Goal: Task Accomplishment & Management: Manage account settings

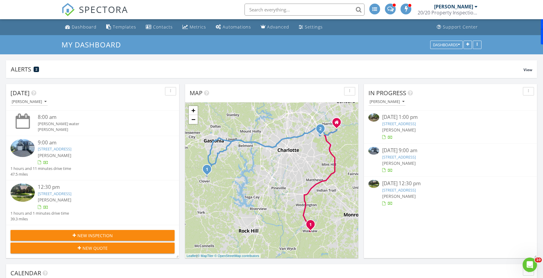
click at [221, 28] on link "Automations" at bounding box center [233, 27] width 40 height 11
click at [223, 30] on link "Automations" at bounding box center [233, 27] width 40 height 11
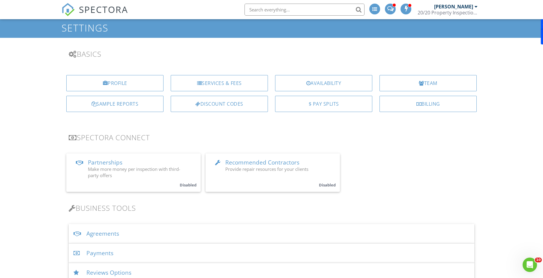
scroll to position [21, 0]
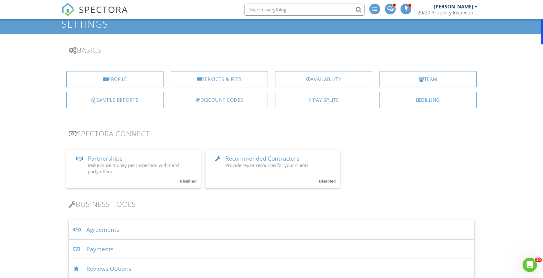
click at [232, 81] on div "Services & Fees" at bounding box center [219, 79] width 97 height 16
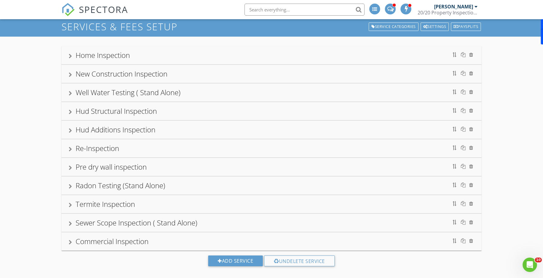
scroll to position [19, 0]
drag, startPoint x: 69, startPoint y: 59, endPoint x: 170, endPoint y: 56, distance: 100.3
click at [69, 59] on div "Home Inspection" at bounding box center [272, 55] width 406 height 11
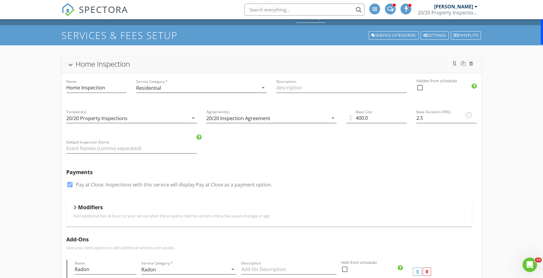
scroll to position [0, 0]
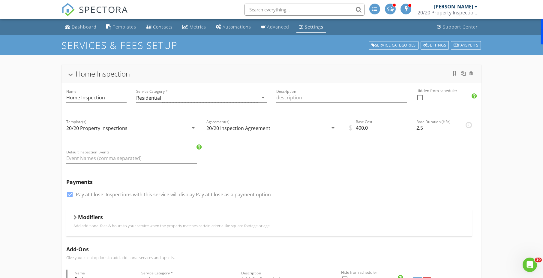
click at [73, 77] on div "Home Inspection" at bounding box center [272, 73] width 406 height 11
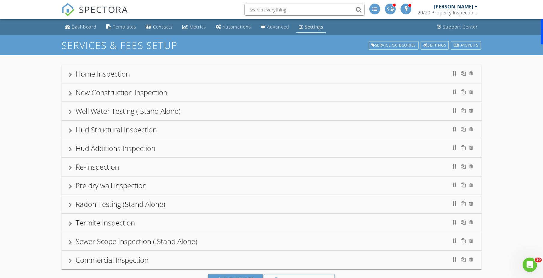
click at [71, 92] on div at bounding box center [70, 93] width 3 height 5
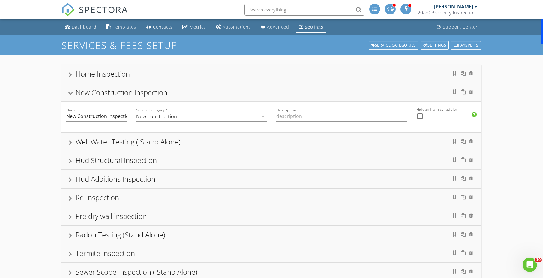
click at [71, 92] on div at bounding box center [70, 93] width 5 height 3
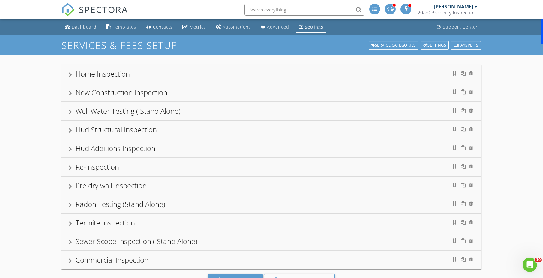
click at [71, 92] on div at bounding box center [70, 93] width 3 height 5
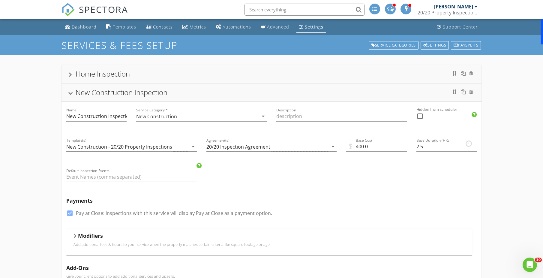
click at [71, 95] on div at bounding box center [70, 93] width 5 height 3
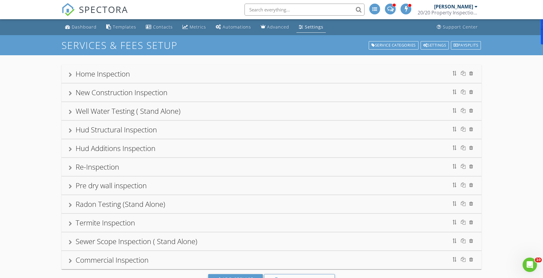
click at [71, 112] on div at bounding box center [70, 112] width 3 height 5
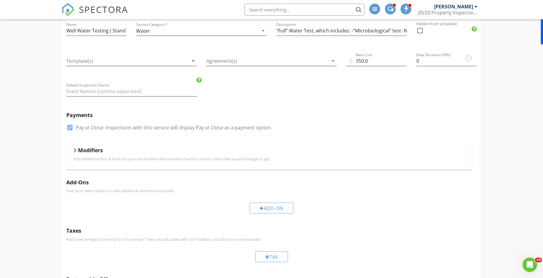
scroll to position [104, 0]
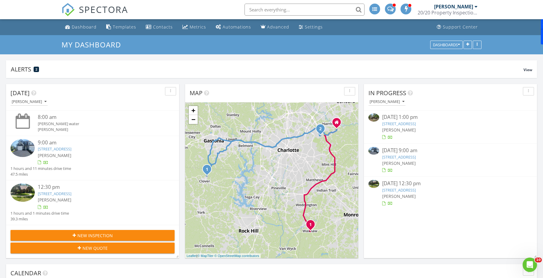
click at [299, 28] on div "Settings" at bounding box center [301, 26] width 5 height 5
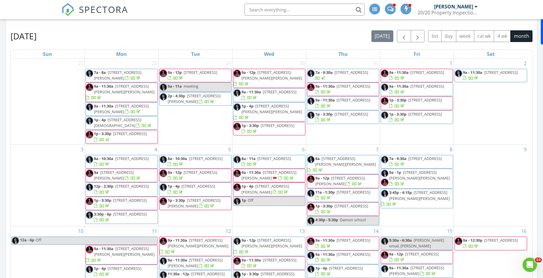
scroll to position [117, 0]
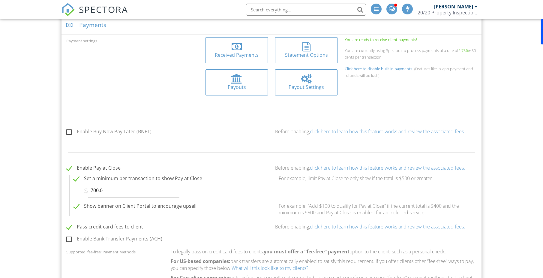
scroll to position [261, 0]
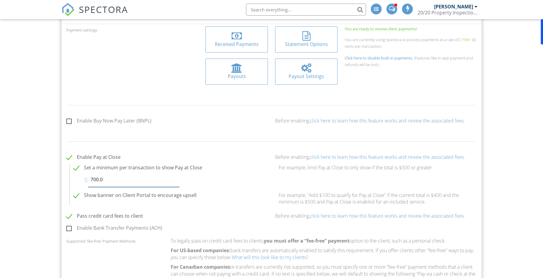
drag, startPoint x: 119, startPoint y: 180, endPoint x: 72, endPoint y: 180, distance: 47.4
click at [72, 180] on div "$ 700.0 Minimum limit must be above $50." at bounding box center [172, 179] width 205 height 15
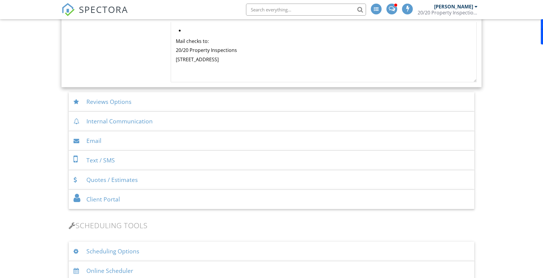
scroll to position [855, 0]
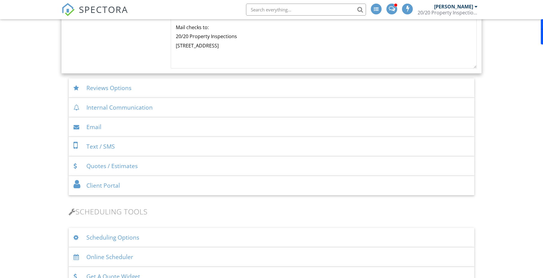
type input "400"
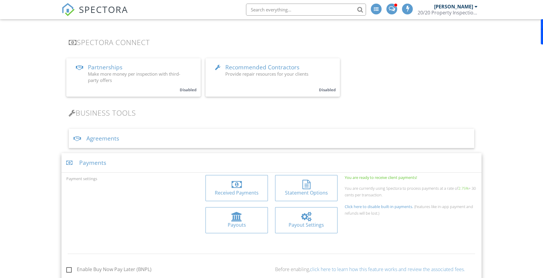
scroll to position [0, 0]
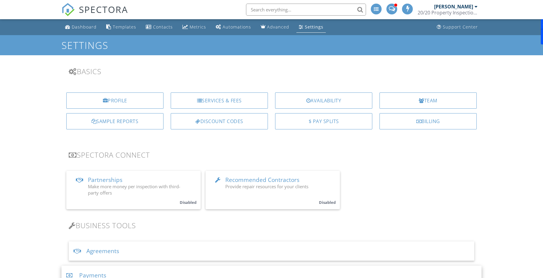
click at [88, 26] on div "Dashboard" at bounding box center [84, 27] width 25 height 6
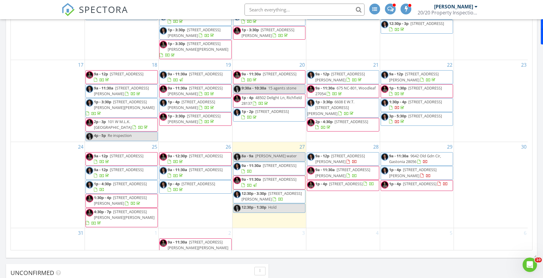
scroll to position [302, 0]
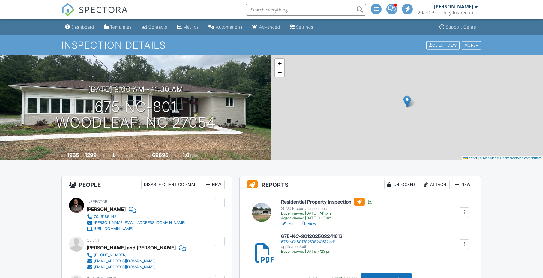
click at [471, 46] on div "More" at bounding box center [472, 45] width 20 height 8
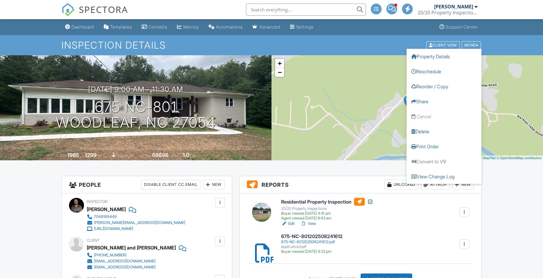
click at [439, 86] on link "Reorder / Copy" at bounding box center [444, 86] width 75 height 15
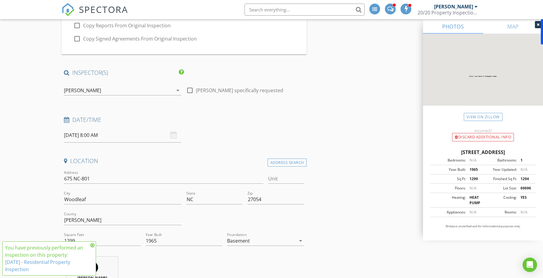
scroll to position [75, 0]
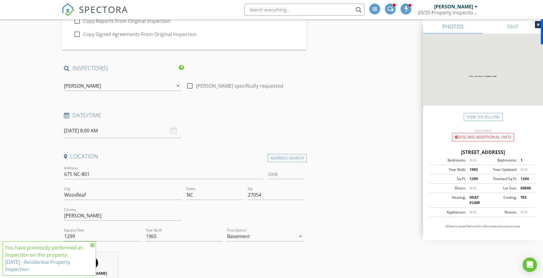
click at [109, 129] on input "[DATE] 8:00 AM" at bounding box center [123, 130] width 118 height 15
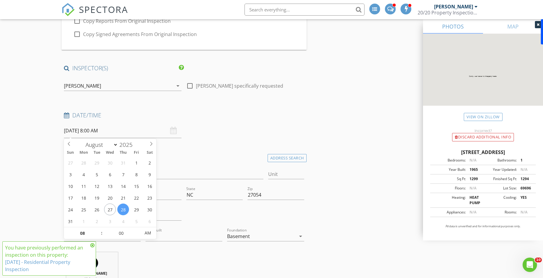
scroll to position [0, 0]
type input "[DATE] 7:00 AM"
type input "07"
click at [98, 237] on span at bounding box center [99, 236] width 4 height 6
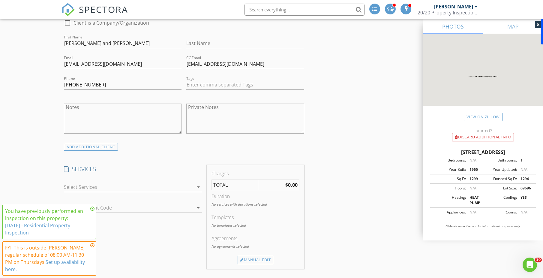
scroll to position [421, 0]
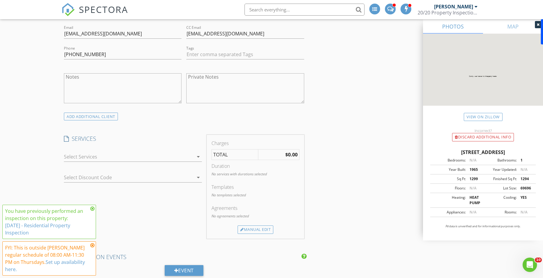
click at [137, 156] on div at bounding box center [129, 157] width 130 height 10
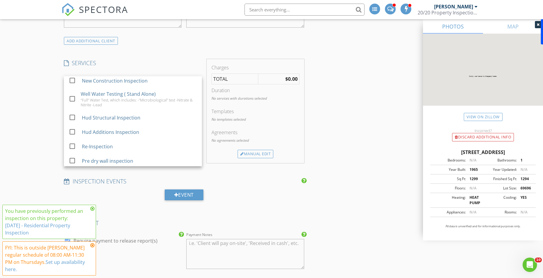
scroll to position [499, 0]
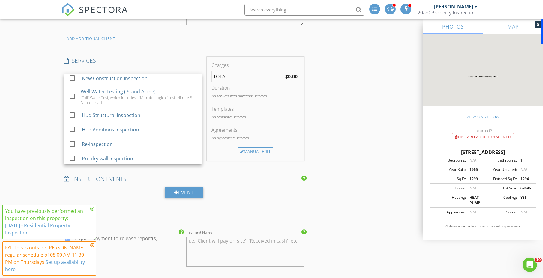
click at [77, 95] on div at bounding box center [72, 96] width 10 height 10
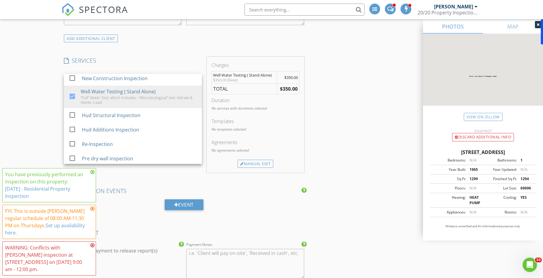
click at [260, 164] on div "Manual Edit" at bounding box center [256, 164] width 36 height 8
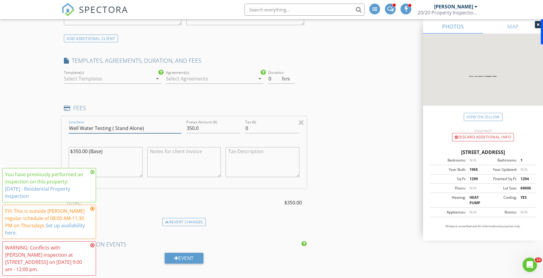
drag, startPoint x: 150, startPoint y: 131, endPoint x: 111, endPoint y: 130, distance: 39.0
click at [111, 130] on input "Well Water Testing ( Stand Alone)" at bounding box center [125, 128] width 113 height 10
type input "Well Water Testing"
drag, startPoint x: 225, startPoint y: 129, endPoint x: 144, endPoint y: 129, distance: 80.8
click at [144, 129] on div "Line Item Well Water Testing Pretax Amount ($) 350.0 Tax ($) 0 $350.00 (Base)" at bounding box center [184, 152] width 245 height 72
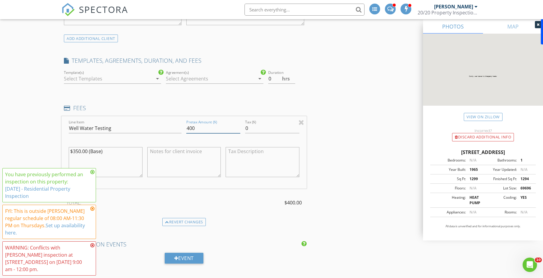
type input "400"
click at [346, 148] on div "Reorder / Copy check_box_outline_blank Copy Reports From Original Inspection ch…" at bounding box center [272, 275] width 420 height 1425
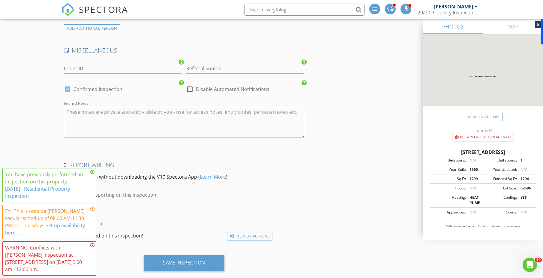
scroll to position [1224, 0]
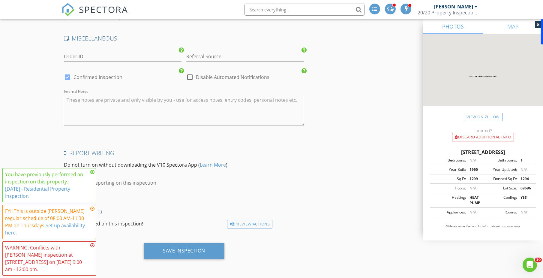
click at [92, 174] on icon at bounding box center [92, 172] width 4 height 5
click at [93, 207] on icon at bounding box center [92, 208] width 4 height 5
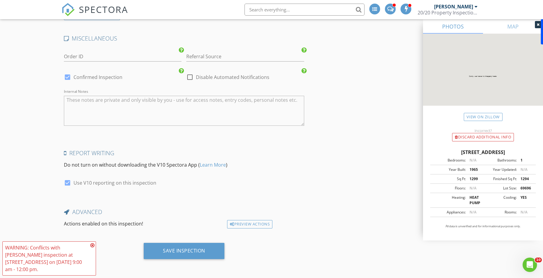
click at [93, 245] on icon at bounding box center [92, 245] width 4 height 5
click at [175, 251] on div "Save Inspection" at bounding box center [184, 251] width 42 height 6
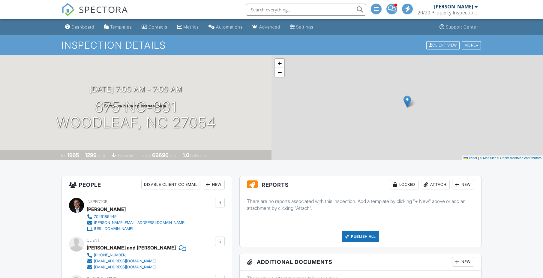
scroll to position [693, 0]
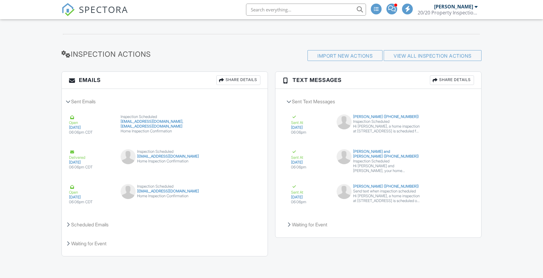
drag, startPoint x: 72, startPoint y: 225, endPoint x: 254, endPoint y: 224, distance: 182.3
click at [72, 225] on div "Scheduled Emails" at bounding box center [165, 224] width 206 height 16
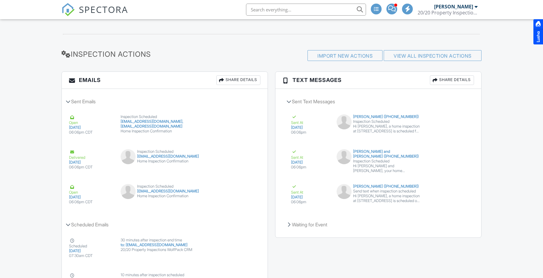
click at [223, 172] on div "View Email Resend" at bounding box center [237, 161] width 48 height 25
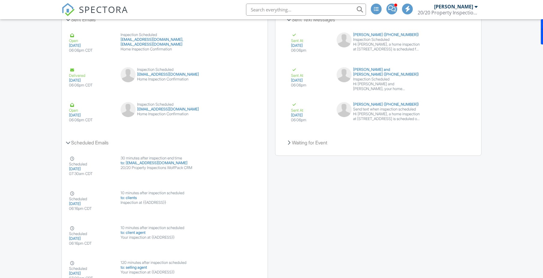
scroll to position [0, 0]
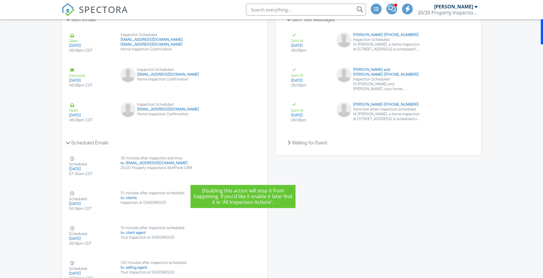
click at [245, 174] on button "Disable" at bounding box center [243, 174] width 26 height 11
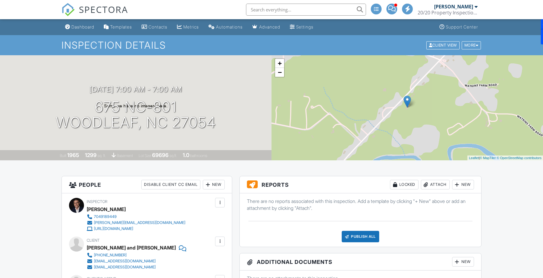
click at [74, 24] on link "Dashboard" at bounding box center [80, 27] width 34 height 11
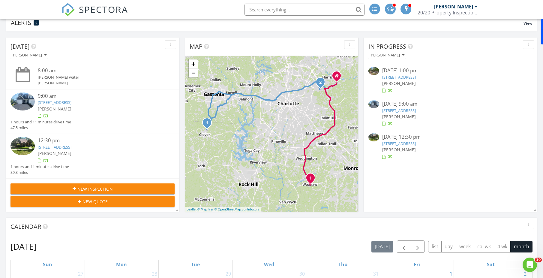
scroll to position [46, 0]
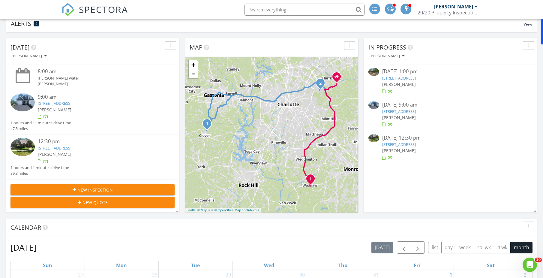
click at [71, 105] on link "[STREET_ADDRESS]" at bounding box center [55, 103] width 34 height 5
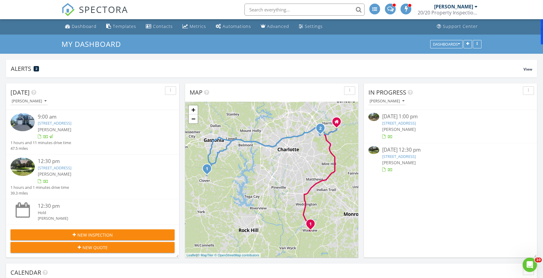
scroll to position [1, 0]
click at [69, 170] on link "[STREET_ADDRESS]" at bounding box center [55, 167] width 34 height 5
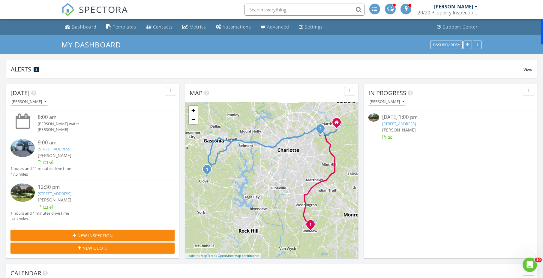
click at [195, 29] on div "Metrics" at bounding box center [198, 27] width 17 height 6
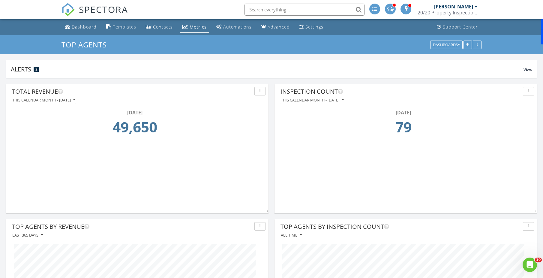
click at [83, 29] on div "Dashboard" at bounding box center [84, 27] width 25 height 6
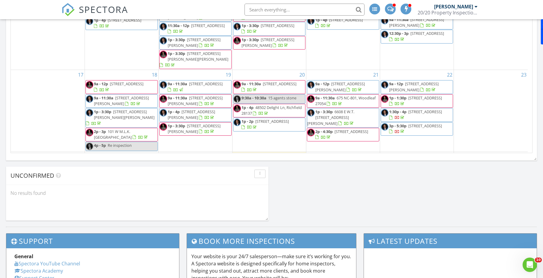
scroll to position [157, 0]
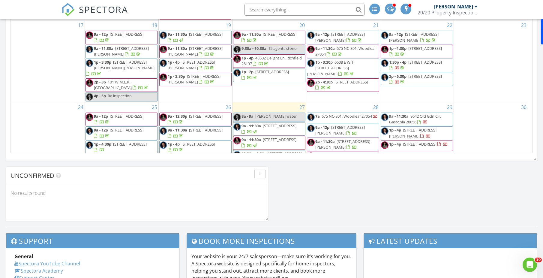
click at [349, 189] on div "4" at bounding box center [344, 218] width 74 height 58
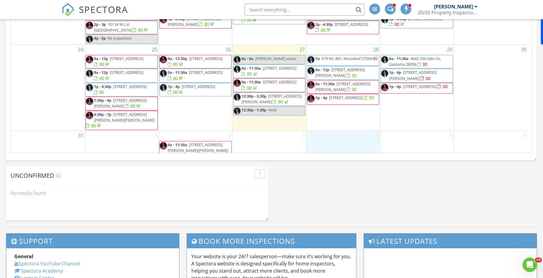
drag, startPoint x: 342, startPoint y: 23, endPoint x: 337, endPoint y: 33, distance: 11.1
click at [337, 56] on span "675 NC-801, Woodleaf 27054" at bounding box center [347, 58] width 50 height 5
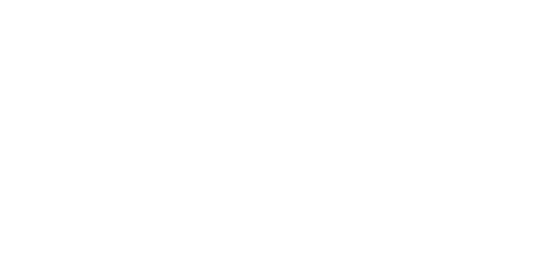
scroll to position [114, 0]
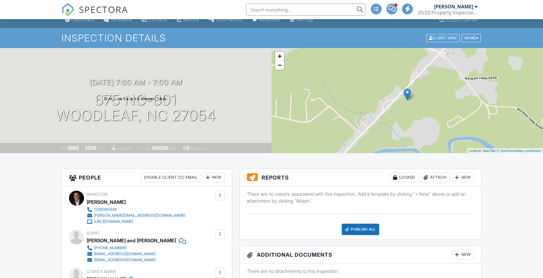
scroll to position [0, 0]
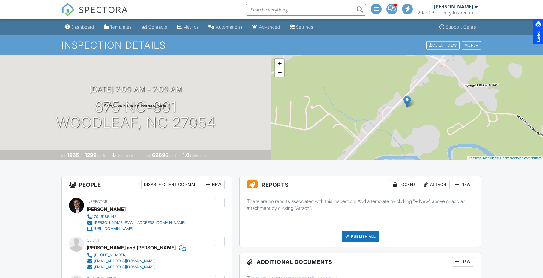
click at [311, 27] on div "Settings" at bounding box center [304, 26] width 17 height 5
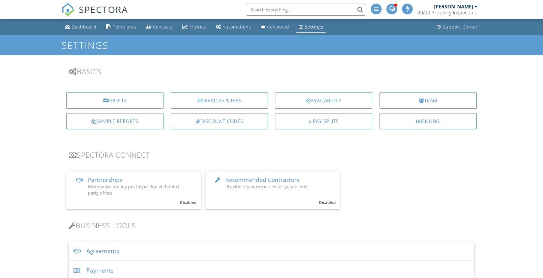
click at [104, 261] on div "Payments" at bounding box center [272, 271] width 406 height 20
click at [245, 31] on link "Automations" at bounding box center [233, 27] width 40 height 11
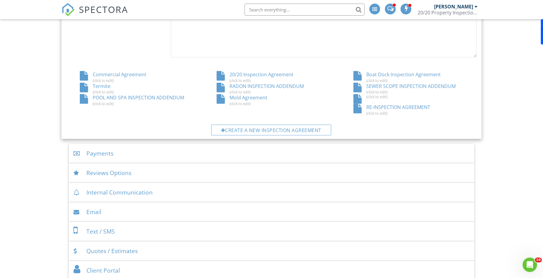
click at [264, 86] on div "RADON INSPECTION ADDENDUM (click to edit)" at bounding box center [271, 88] width 137 height 11
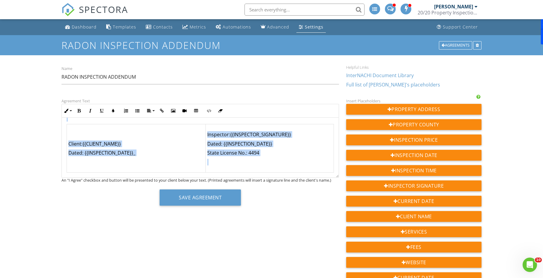
drag, startPoint x: 0, startPoint y: 0, endPoint x: 291, endPoint y: 158, distance: 331.4
click at [291, 158] on div "This Addendum is an attachment to the Residential Inspection Agreement dated {{…" at bounding box center [200, 22] width 277 height 311
click at [264, 153] on p "State License No.: 4494" at bounding box center [269, 153] width 125 height 7
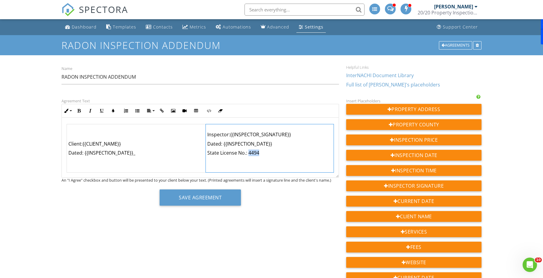
drag, startPoint x: 265, startPoint y: 153, endPoint x: 247, endPoint y: 154, distance: 18.4
click at [247, 154] on p "State License No.: 4494" at bounding box center [269, 153] width 125 height 7
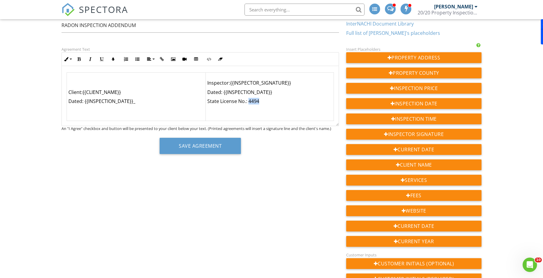
scroll to position [50, 0]
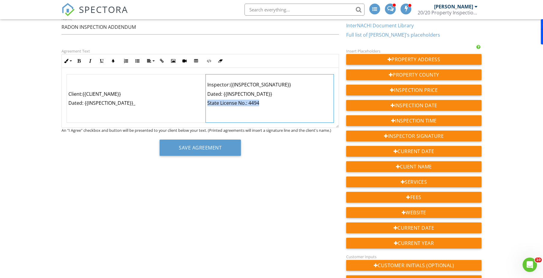
drag, startPoint x: 265, startPoint y: 104, endPoint x: 206, endPoint y: 101, distance: 58.9
click at [207, 101] on p "State License No.: 4494" at bounding box center [269, 103] width 125 height 7
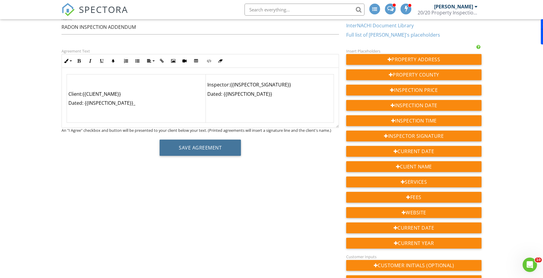
click at [209, 149] on button "Save Agreement" at bounding box center [200, 148] width 81 height 16
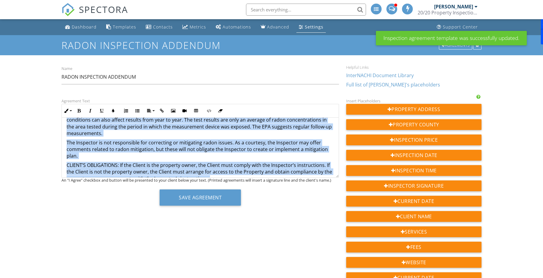
scroll to position [251, 0]
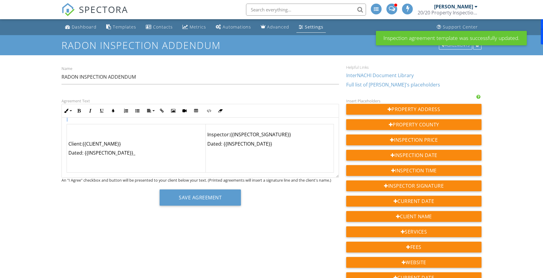
drag, startPoint x: 67, startPoint y: 128, endPoint x: 362, endPoint y: 230, distance: 313.0
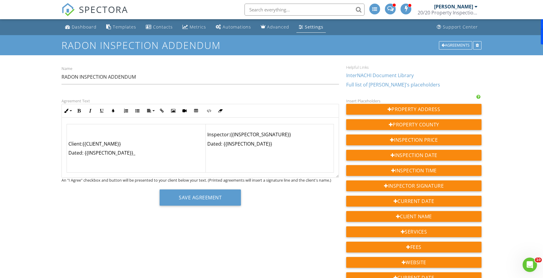
click at [222, 199] on button "Save Agreement" at bounding box center [200, 197] width 81 height 16
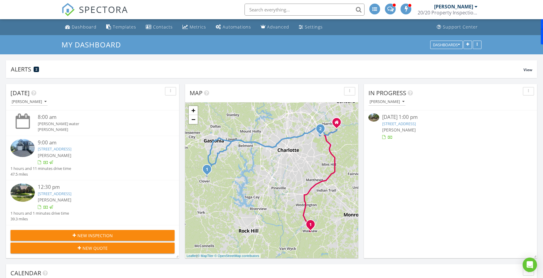
drag, startPoint x: 303, startPoint y: 29, endPoint x: 431, endPoint y: 27, distance: 127.9
click at [305, 29] on div "Settings" at bounding box center [314, 27] width 18 height 6
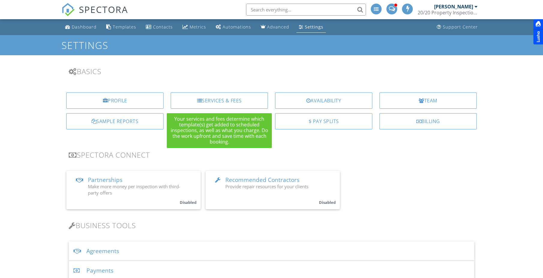
click at [214, 98] on div "Services & Fees" at bounding box center [219, 100] width 97 height 16
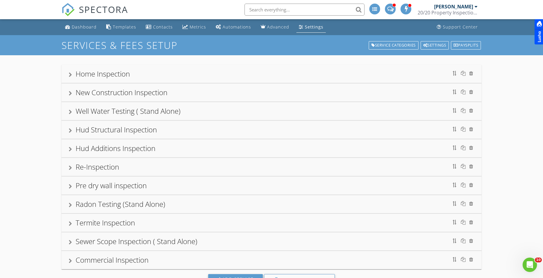
click at [73, 113] on div "Well Water Testing ( Stand Alone)" at bounding box center [272, 111] width 406 height 11
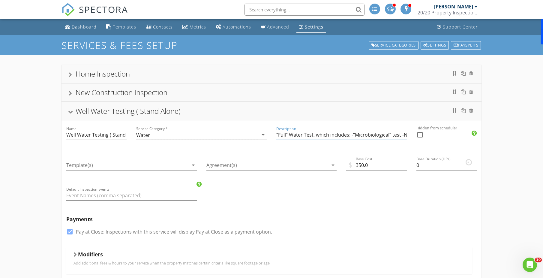
scroll to position [0, 44]
drag, startPoint x: 277, startPoint y: 134, endPoint x: 427, endPoint y: 136, distance: 149.8
click at [427, 136] on div "Name Well Water Testing ( Stand Alone) Service Category * Water arrow_drop_down…" at bounding box center [272, 264] width 420 height 288
click at [88, 29] on div "Dashboard" at bounding box center [84, 27] width 25 height 6
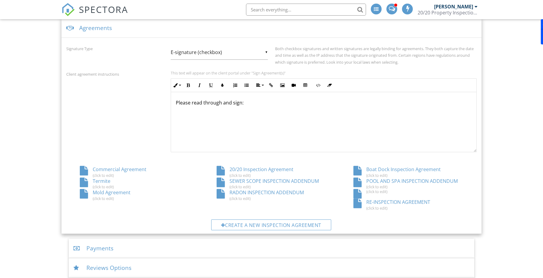
click at [246, 226] on div "Create a new inspection agreement" at bounding box center [271, 224] width 120 height 11
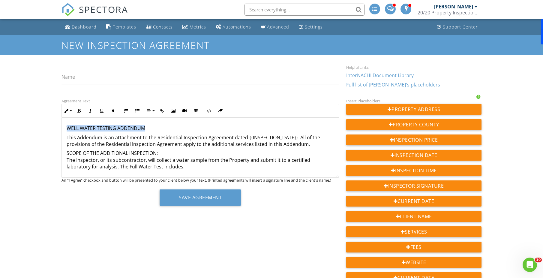
drag, startPoint x: 150, startPoint y: 127, endPoint x: 55, endPoint y: 124, distance: 94.9
click at [89, 80] on input "Name" at bounding box center [201, 77] width 278 height 15
paste input "WELL WATER TESTING ADDENDUM"
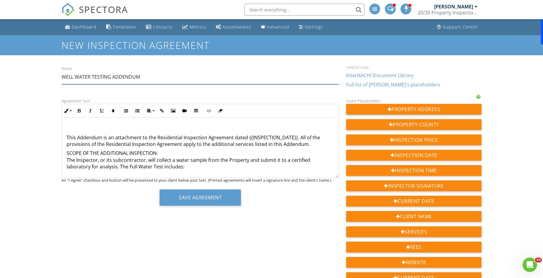
type input "WELL WATER TESTING ADDENDUM"
click at [66, 135] on div "​ ​ This Addendum is an attachment to the Residential Inspection Agreement date…" at bounding box center [200, 242] width 277 height 248
click at [78, 132] on p at bounding box center [201, 128] width 268 height 7
click at [65, 136] on div "This Addendum is an attachment to the Residential Inspection Agreement dated {{…" at bounding box center [200, 242] width 277 height 248
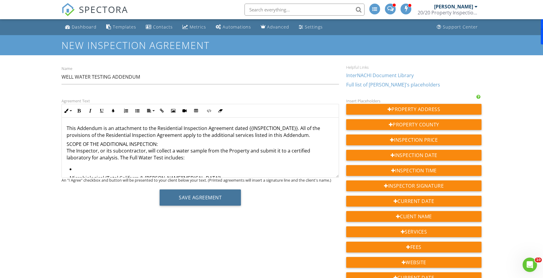
click at [186, 194] on button "Save Agreement" at bounding box center [200, 197] width 81 height 16
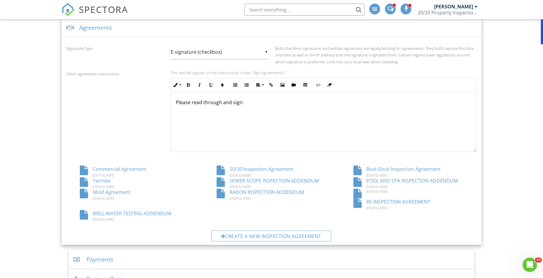
click at [268, 168] on div "20/20 Inspection Agreement (click to edit)" at bounding box center [271, 171] width 137 height 11
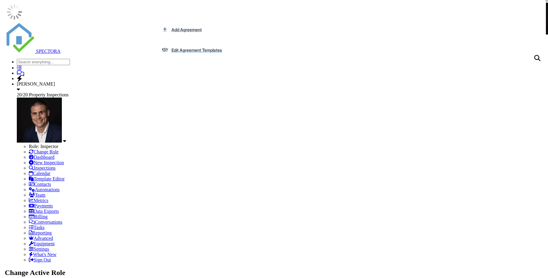
scroll to position [325, 0]
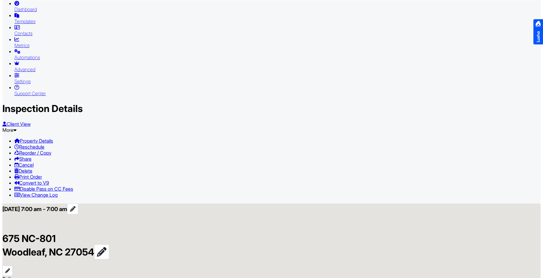
type input "WELL WATER TESTING ADDENDUM"
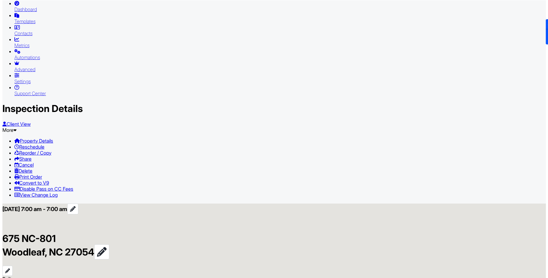
scroll to position [0, 0]
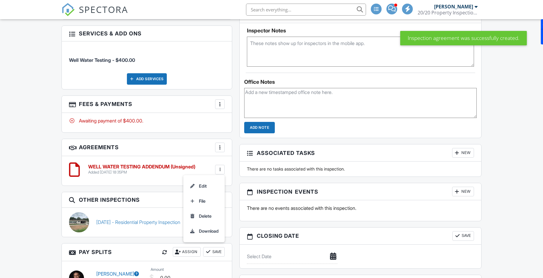
click at [203, 186] on li "Edit" at bounding box center [204, 186] width 34 height 15
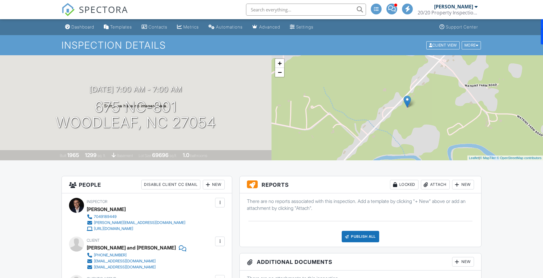
click at [436, 47] on div "Client View" at bounding box center [443, 45] width 33 height 8
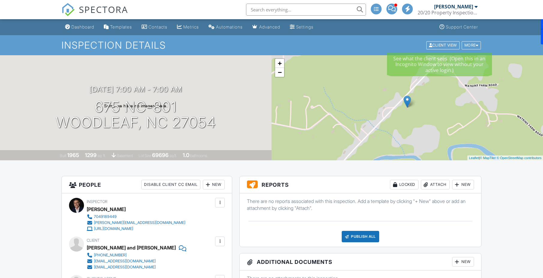
click at [441, 47] on div "Client View" at bounding box center [443, 45] width 33 height 8
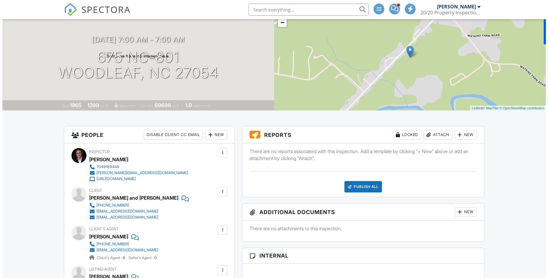
scroll to position [61, 0]
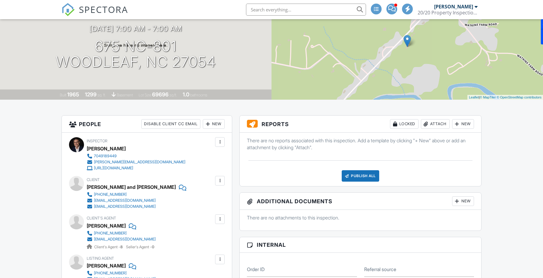
click at [221, 181] on div at bounding box center [220, 181] width 6 height 6
click at [204, 201] on li "Edit" at bounding box center [206, 199] width 31 height 15
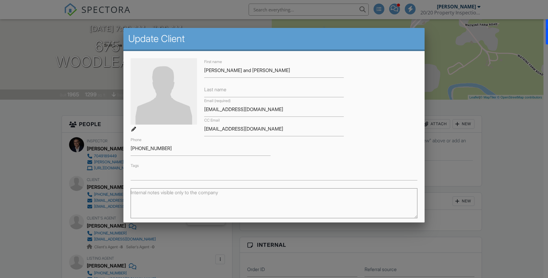
click at [367, 110] on div "First name Calynn Taylor and Michel Hess Last name Email (required) calynn1005@…" at bounding box center [274, 119] width 294 height 122
drag, startPoint x: 289, startPoint y: 72, endPoint x: 236, endPoint y: 71, distance: 53.2
click at [236, 71] on input "Calynn Taylor and Michel Hess" at bounding box center [274, 70] width 140 height 15
drag, startPoint x: 237, startPoint y: 71, endPoint x: 221, endPoint y: 70, distance: 16.8
click at [221, 70] on input "Calynn Taylor" at bounding box center [274, 70] width 140 height 15
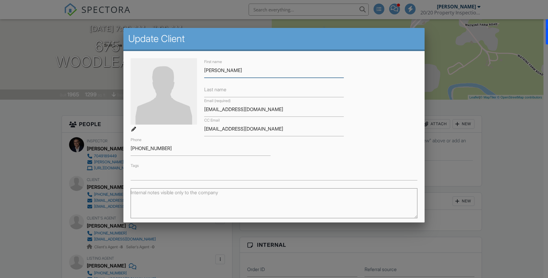
type input "Calynn"
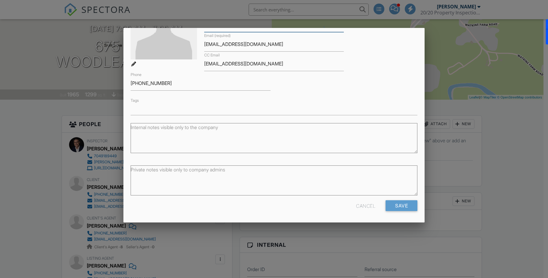
scroll to position [65, 0]
type input "Taylor"
click at [396, 207] on input "Save" at bounding box center [402, 205] width 32 height 11
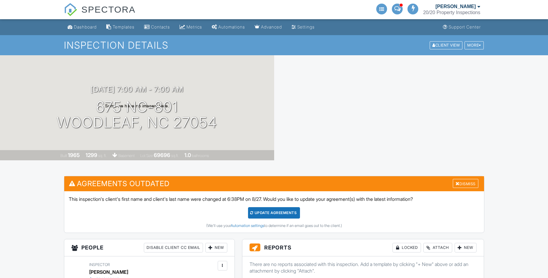
click at [275, 214] on div "Update Agreements" at bounding box center [274, 212] width 52 height 11
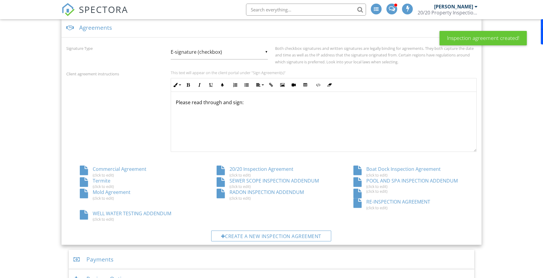
click at [222, 183] on div at bounding box center [221, 182] width 8 height 10
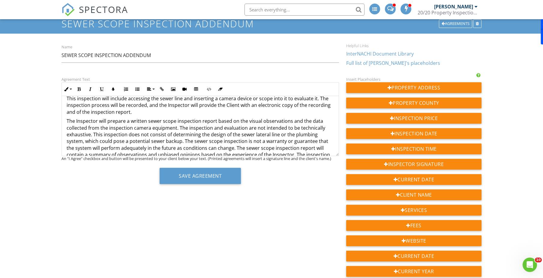
scroll to position [44, 0]
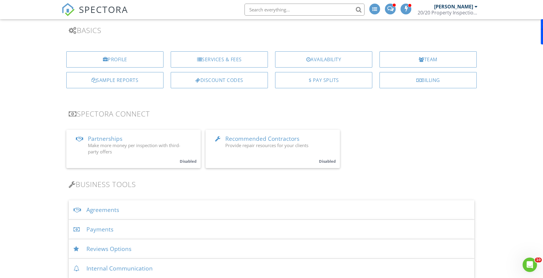
scroll to position [40, 0]
click at [103, 210] on div "Agreements" at bounding box center [272, 212] width 406 height 20
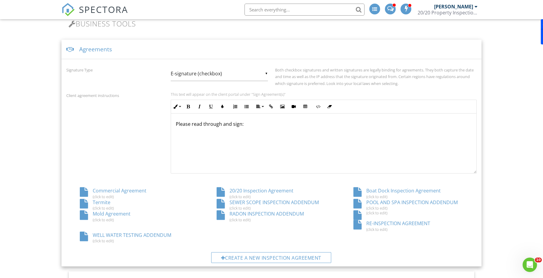
scroll to position [203, 0]
click at [120, 190] on div "Commercial Agreement (click to edit)" at bounding box center [134, 191] width 137 height 11
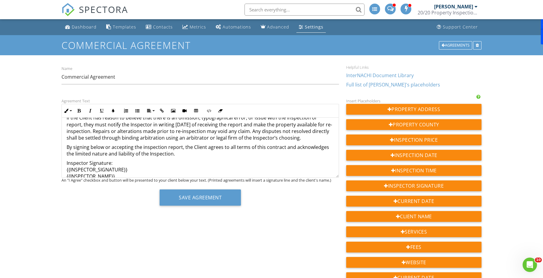
scroll to position [566, 0]
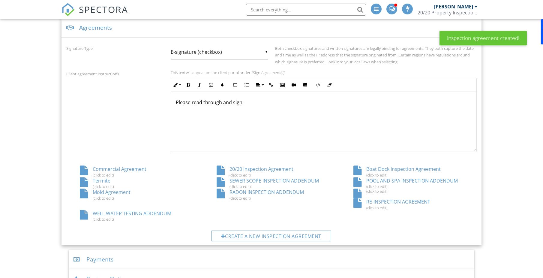
scroll to position [203, 0]
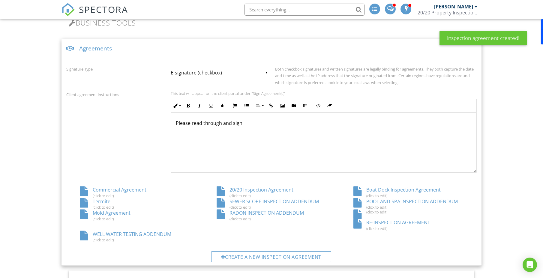
click at [110, 213] on div "Mold Agreement (click to edit)" at bounding box center [134, 215] width 137 height 11
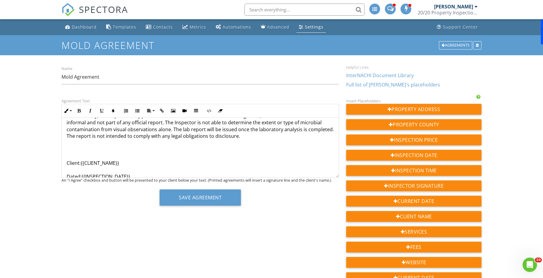
scroll to position [136, 0]
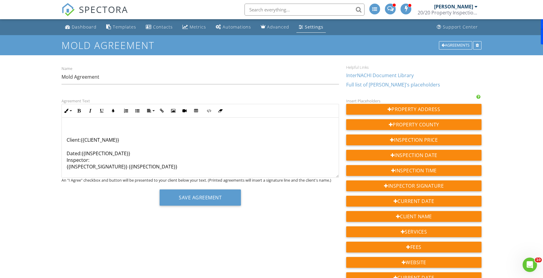
click at [78, 30] on link "Dashboard" at bounding box center [81, 27] width 36 height 11
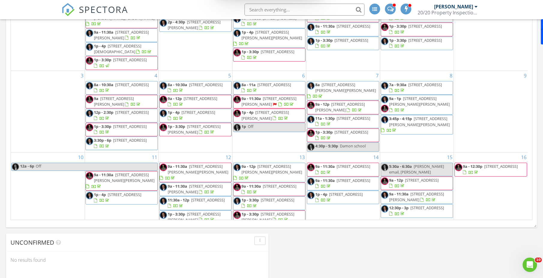
scroll to position [215, 0]
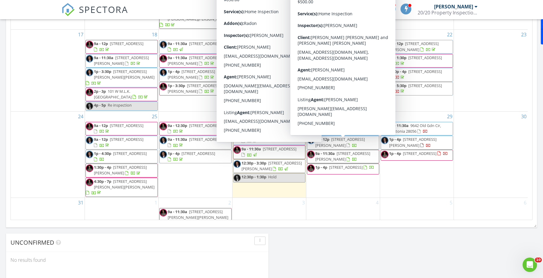
click at [395, 260] on div "[DATE] [PERSON_NAME] 8:00 am [PERSON_NAME] water [PERSON_NAME] 9:00 am [STREET_…" at bounding box center [271, 20] width 543 height 546
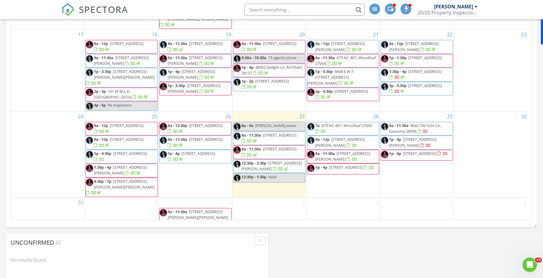
scroll to position [0, 0]
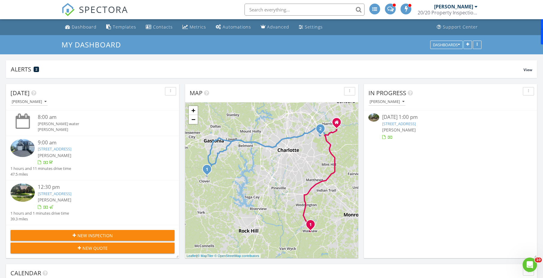
click at [310, 29] on div "Settings" at bounding box center [314, 27] width 18 height 6
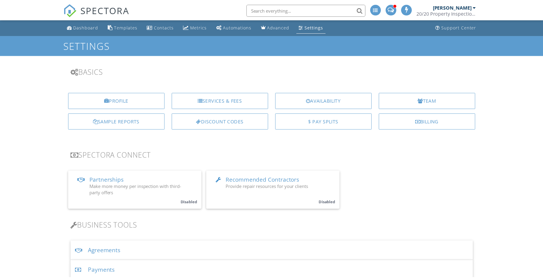
scroll to position [88, 0]
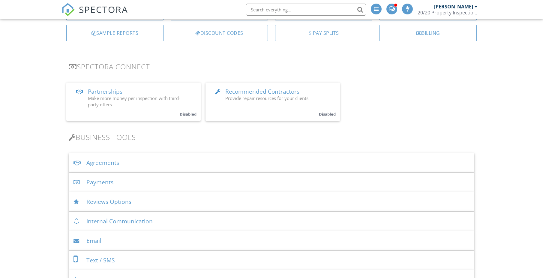
click at [92, 183] on div "Payments" at bounding box center [272, 183] width 406 height 20
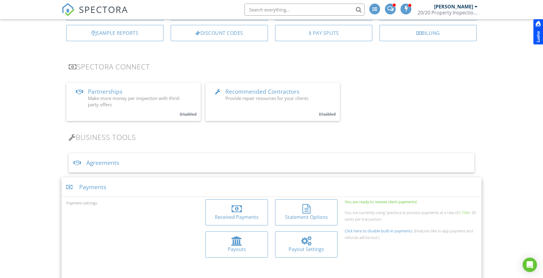
scroll to position [186, 0]
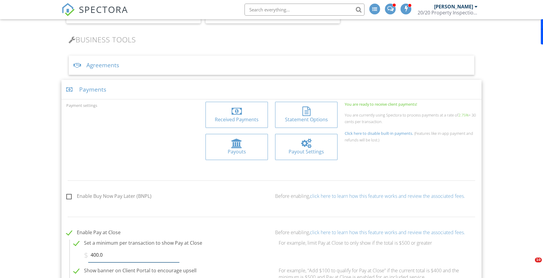
drag, startPoint x: 90, startPoint y: 254, endPoint x: 86, endPoint y: 254, distance: 4.8
click at [86, 254] on div "$ 400.0" at bounding box center [131, 255] width 95 height 15
type input "700"
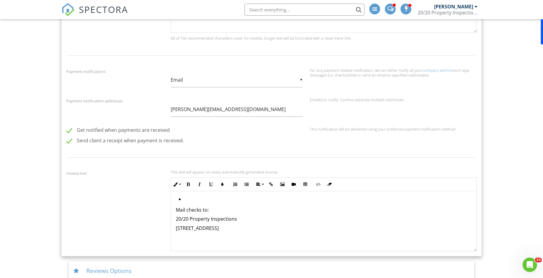
scroll to position [686, 0]
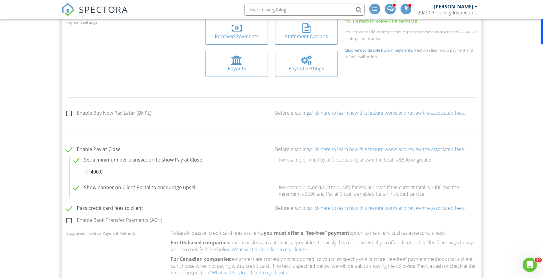
scroll to position [330, 0]
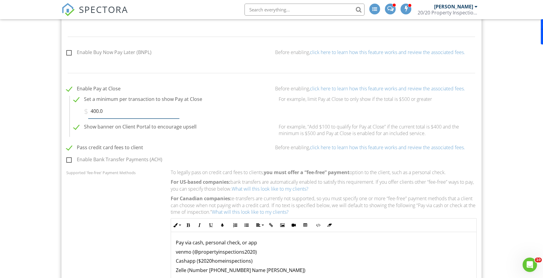
drag, startPoint x: 112, startPoint y: 113, endPoint x: 80, endPoint y: 111, distance: 32.2
click at [80, 111] on div "$ 400.0 Minimum limit must be above $50." at bounding box center [172, 111] width 205 height 15
type input "700"
click at [221, 121] on div "Set a minimum per transaction to show Pay at Close $ 700 Minimum limit must be …" at bounding box center [172, 108] width 205 height 25
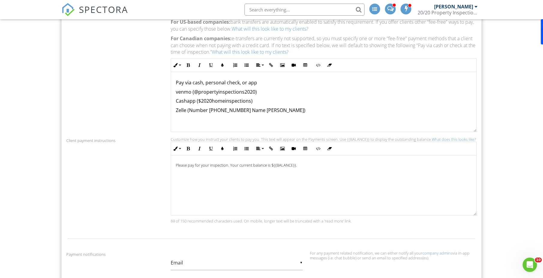
scroll to position [398, 0]
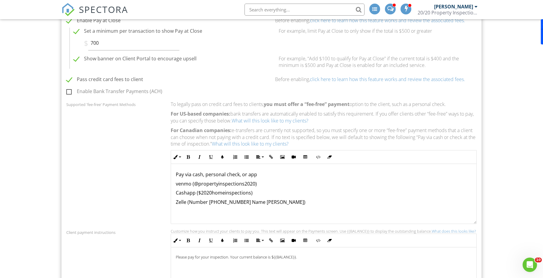
click at [89, 13] on span "SPECTORA" at bounding box center [103, 9] width 49 height 13
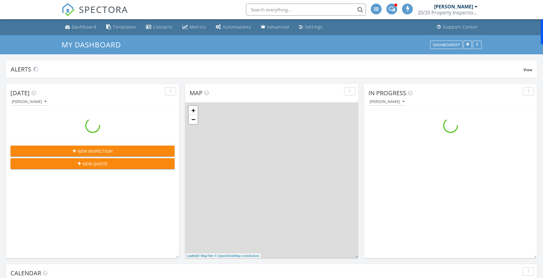
click at [306, 26] on div "Settings" at bounding box center [314, 27] width 18 height 6
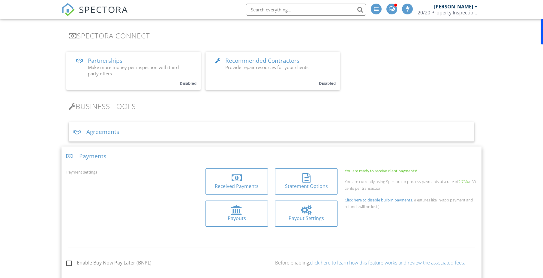
scroll to position [128, 0]
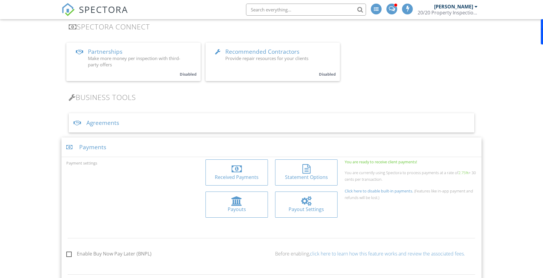
click at [120, 123] on div "Agreements" at bounding box center [272, 123] width 406 height 20
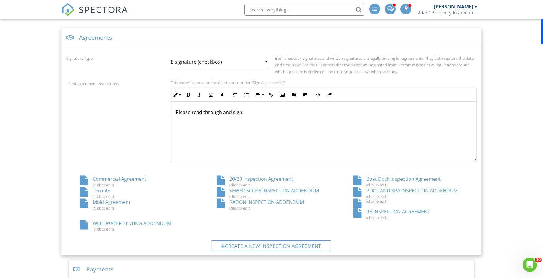
click at [376, 192] on div "POOL AND SPA INSPECTION ADDENDUM (click to edit)" at bounding box center [408, 192] width 137 height 11
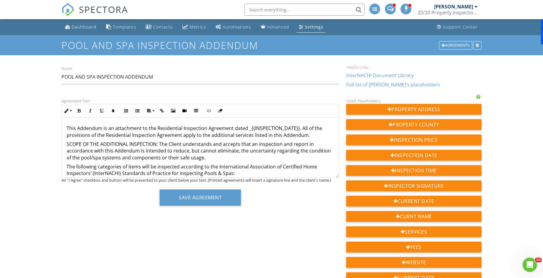
click at [83, 31] on link "Dashboard" at bounding box center [81, 27] width 36 height 11
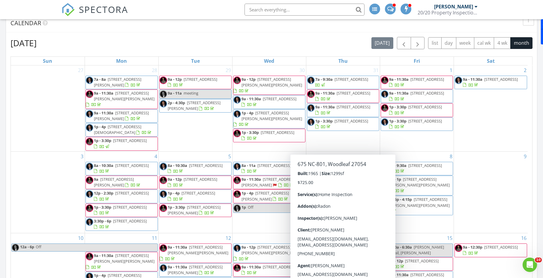
scroll to position [232, 0]
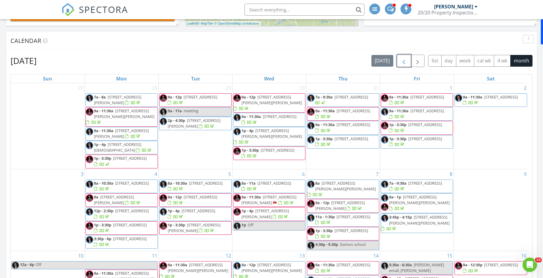
click at [404, 61] on span "button" at bounding box center [404, 60] width 7 height 7
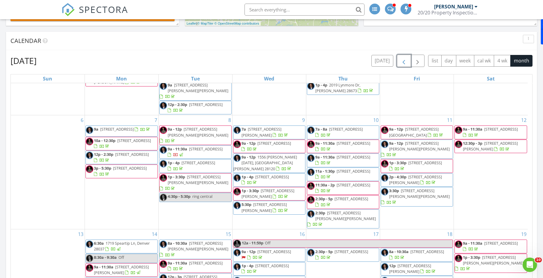
scroll to position [99, 0]
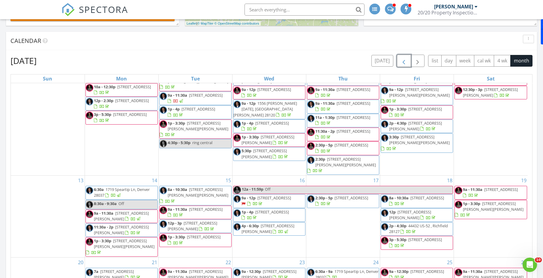
click at [401, 63] on span "button" at bounding box center [404, 60] width 7 height 7
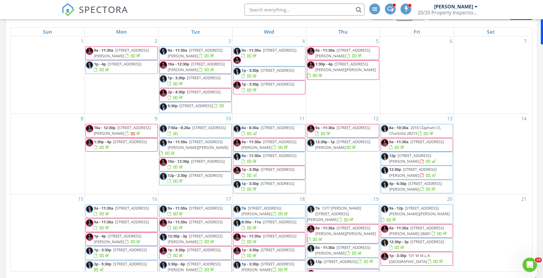
scroll to position [279, 0]
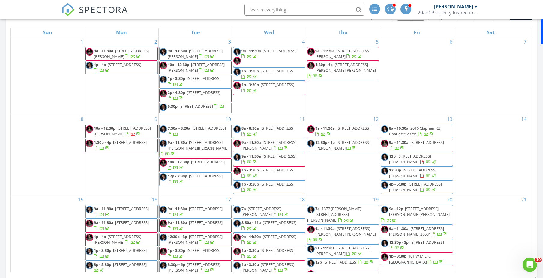
click at [282, 11] on input "text" at bounding box center [305, 10] width 120 height 12
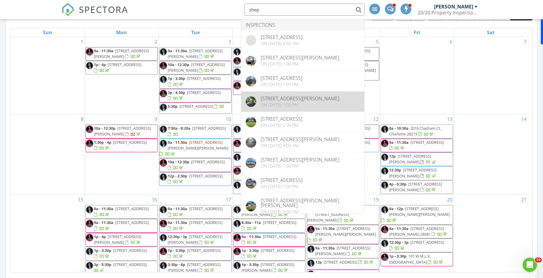
type input "shep"
